Goal: Entertainment & Leisure: Browse casually

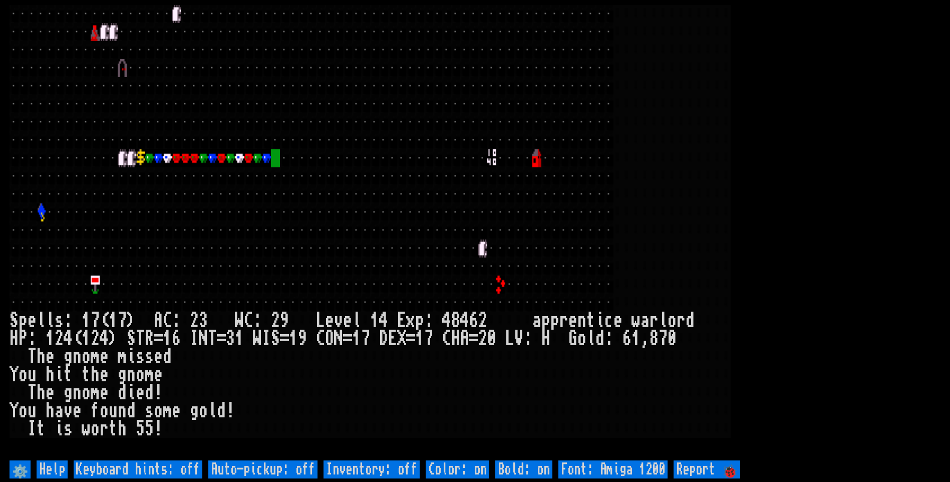
click at [277, 471] on off "Auto-pickup: off" at bounding box center [262, 469] width 109 height 18
type off "Auto-pickup: on"
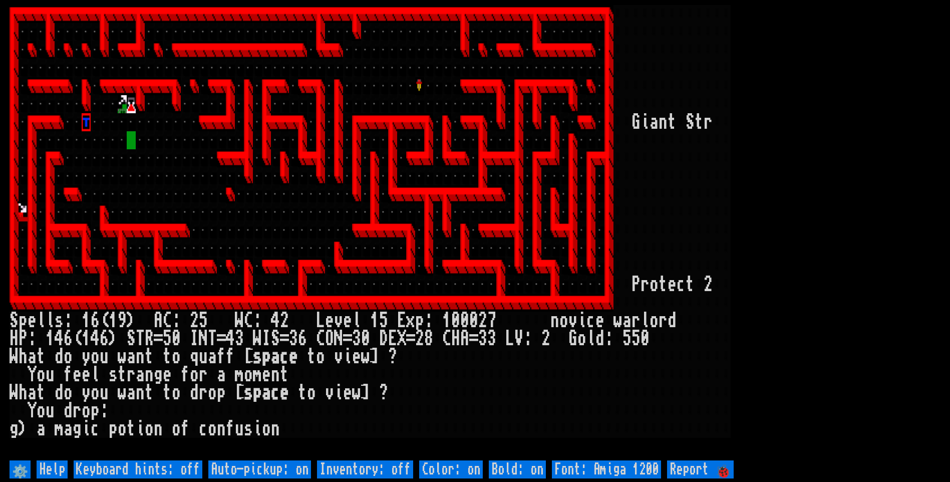
click at [804, 296] on larn at bounding box center [475, 231] width 931 height 453
click at [253, 468] on off "Auto-pickup: on" at bounding box center [259, 469] width 103 height 18
type off "Auto-pickup: off"
